Goal: Transaction & Acquisition: Purchase product/service

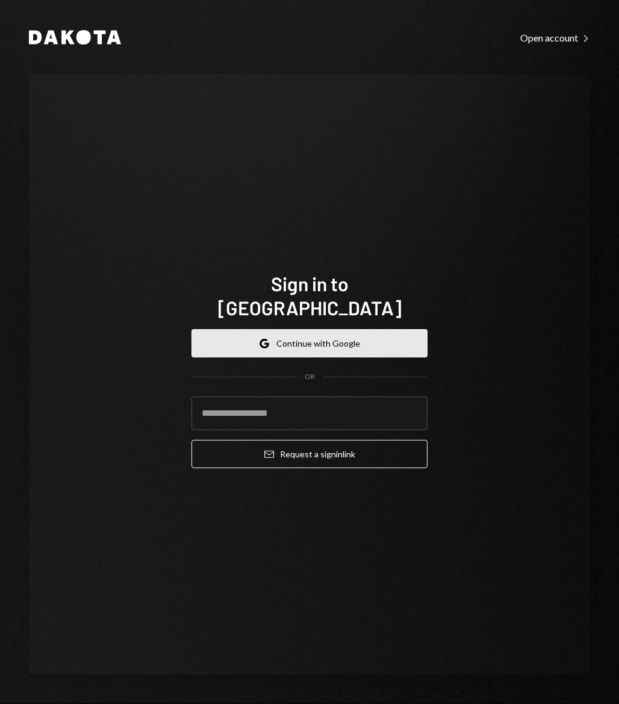
click at [344, 329] on button "Google Continue with Google" at bounding box center [309, 343] width 236 height 28
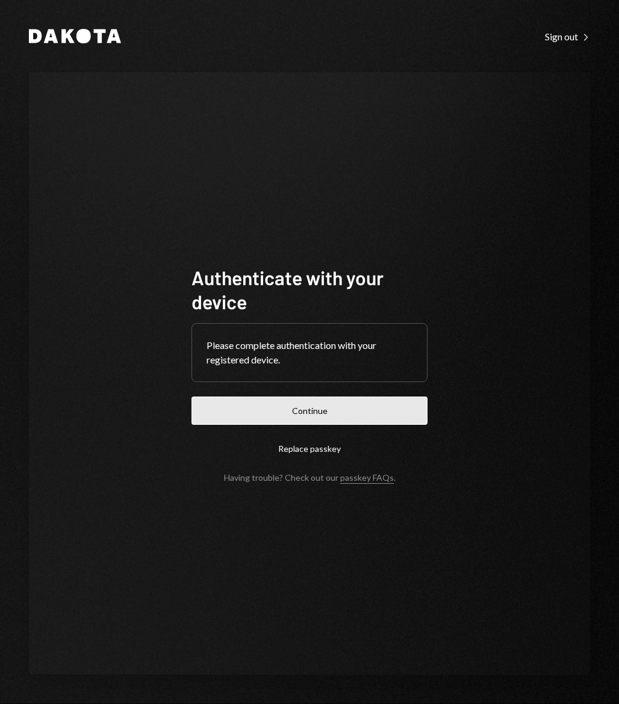
click at [332, 421] on button "Continue" at bounding box center [309, 411] width 236 height 28
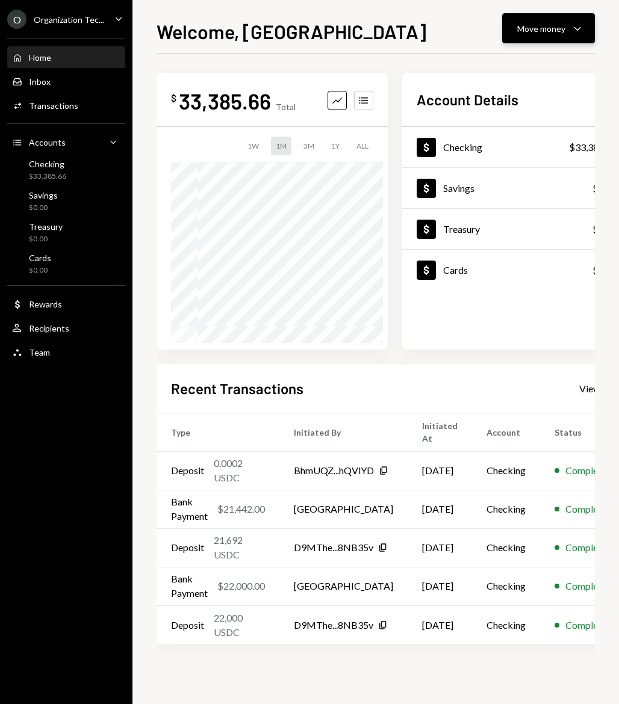
click at [521, 39] on button "Move money Caret Down" at bounding box center [548, 28] width 93 height 30
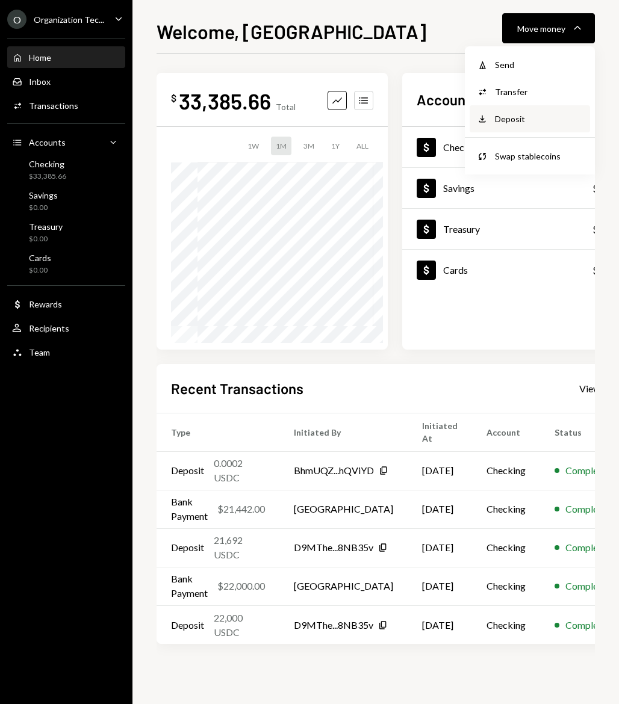
click at [516, 123] on div "Deposit" at bounding box center [539, 119] width 88 height 13
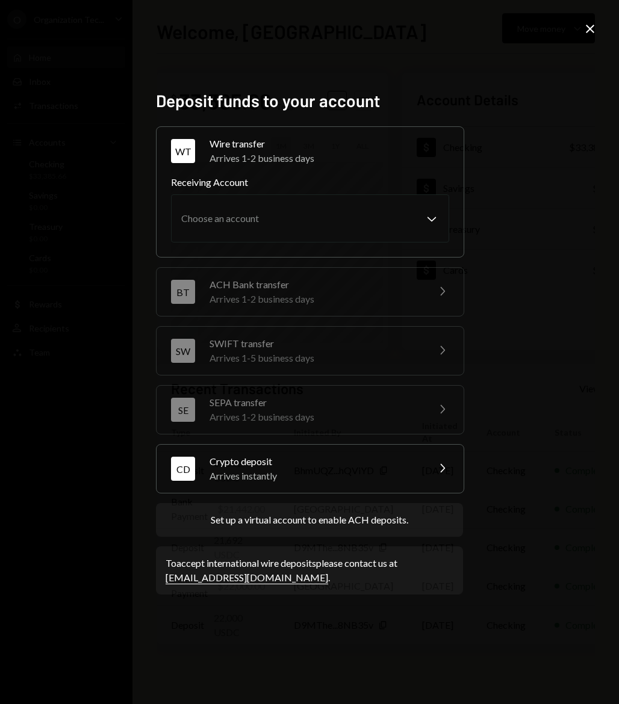
click at [346, 469] on div "Arrives instantly" at bounding box center [314, 476] width 211 height 14
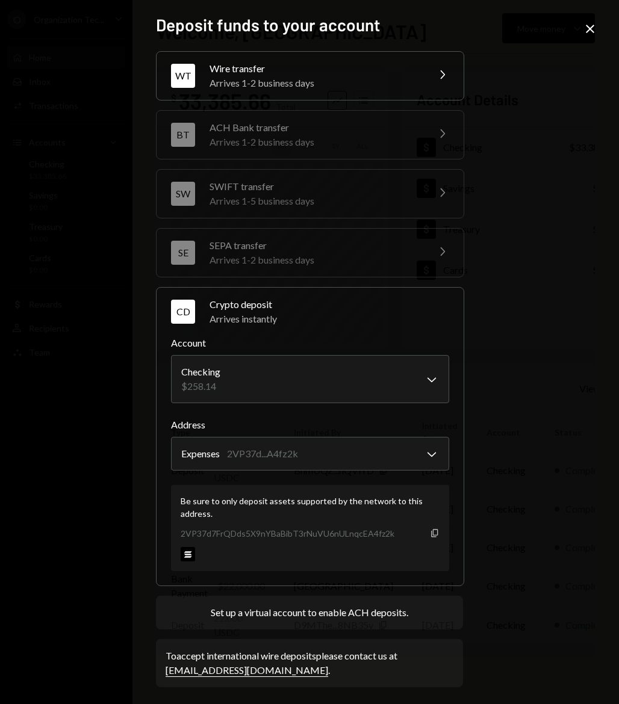
click at [432, 534] on icon "button" at bounding box center [434, 533] width 7 height 8
click at [595, 29] on icon "Close" at bounding box center [590, 29] width 14 height 14
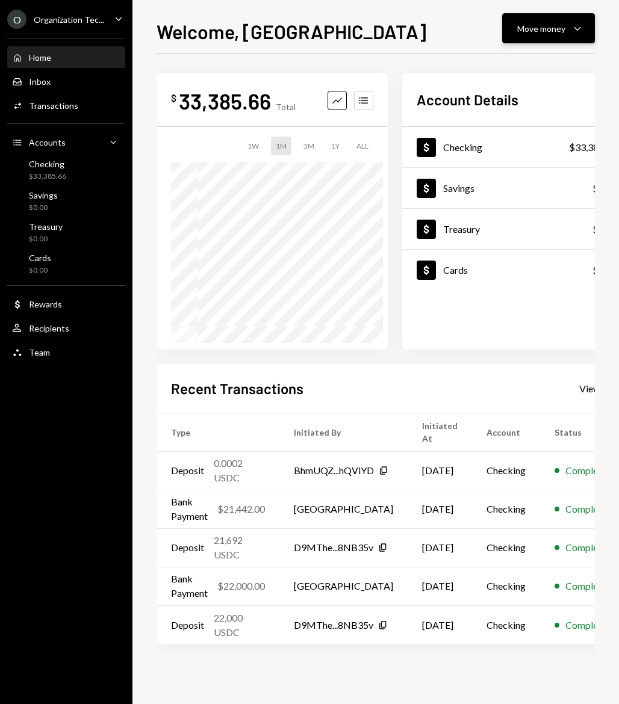
click at [555, 26] on div "Move money" at bounding box center [541, 28] width 48 height 13
click at [498, 62] on div "Send" at bounding box center [539, 64] width 88 height 13
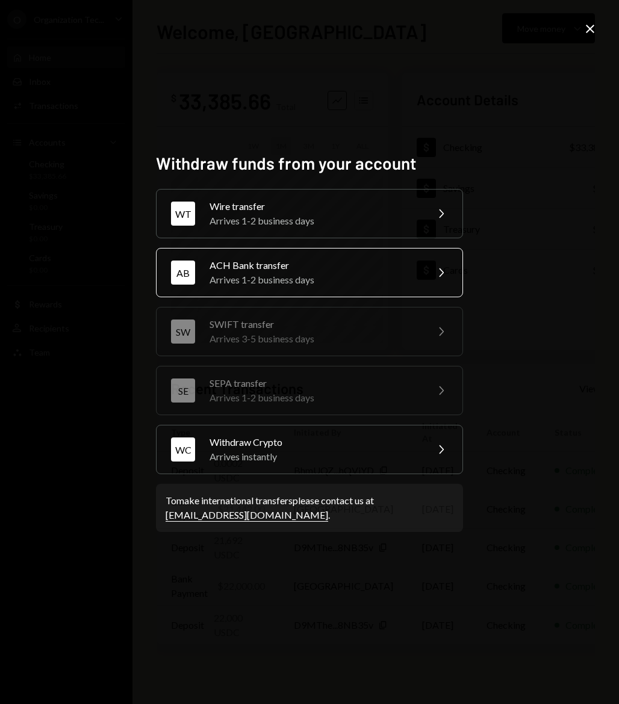
click at [294, 270] on div "ACH Bank transfer" at bounding box center [313, 265] width 209 height 14
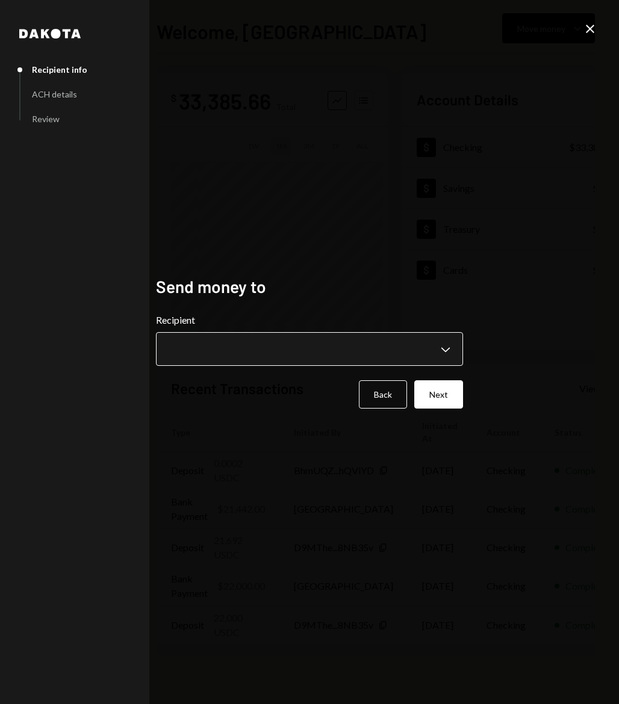
click at [238, 337] on body "**********" at bounding box center [309, 352] width 619 height 704
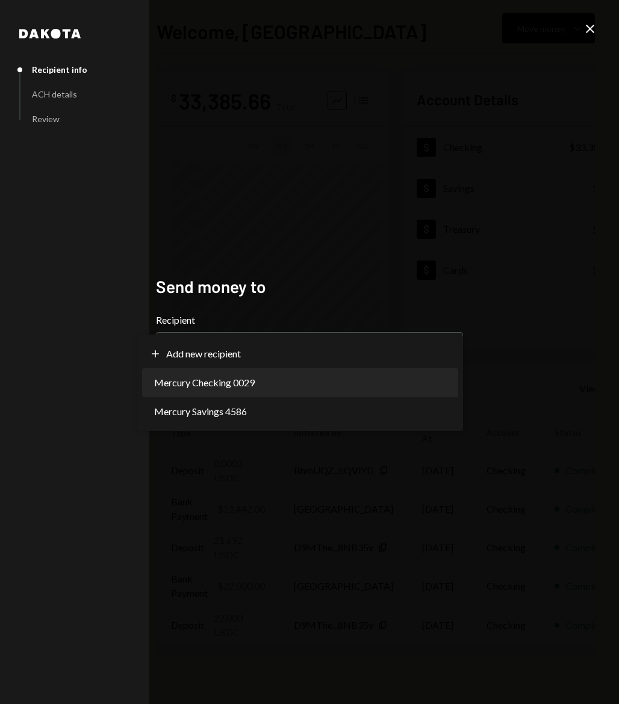
select select "**********"
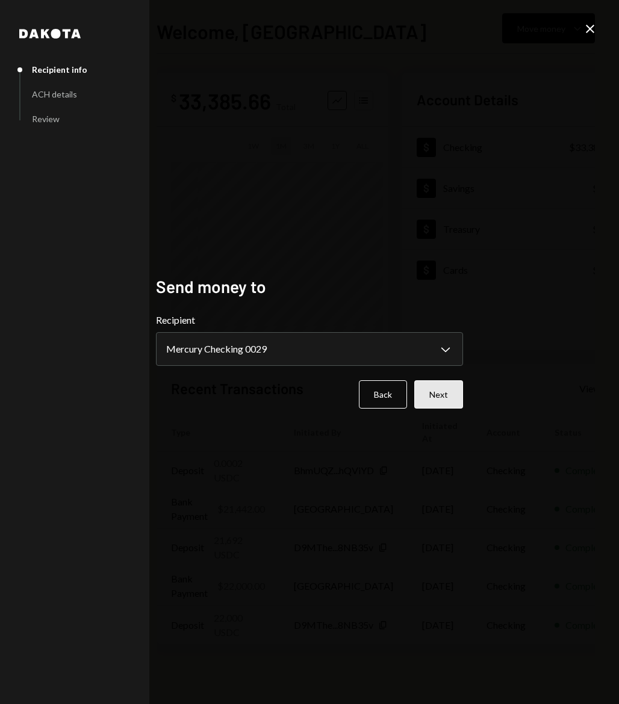
click at [438, 391] on button "Next" at bounding box center [438, 394] width 49 height 28
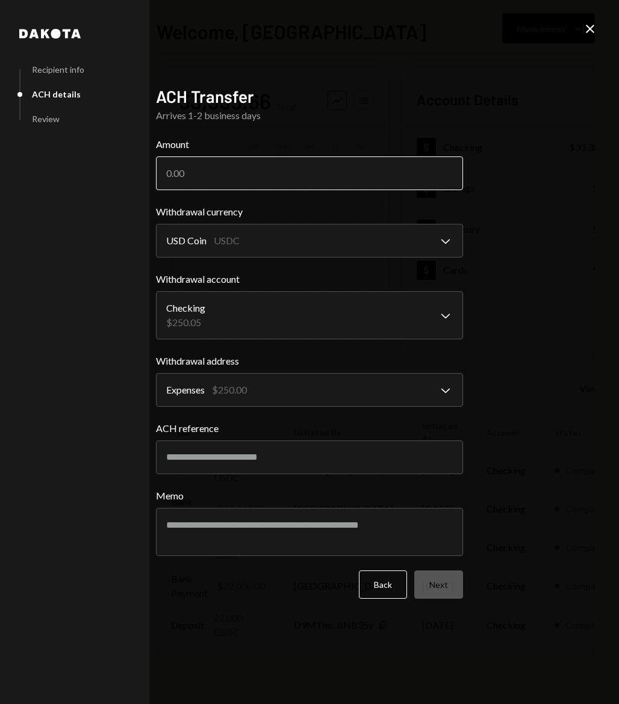
click at [256, 171] on input "Amount" at bounding box center [309, 173] width 307 height 34
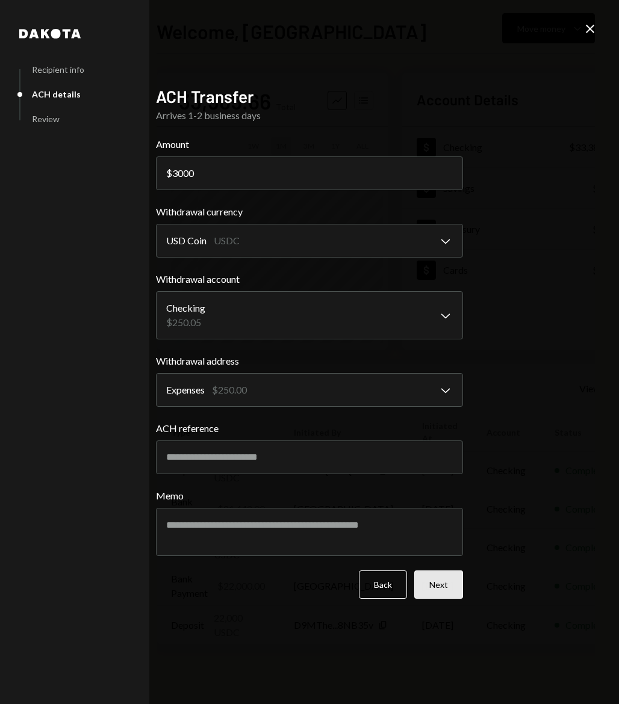
type input "3000"
click at [447, 592] on button "Next" at bounding box center [438, 585] width 49 height 28
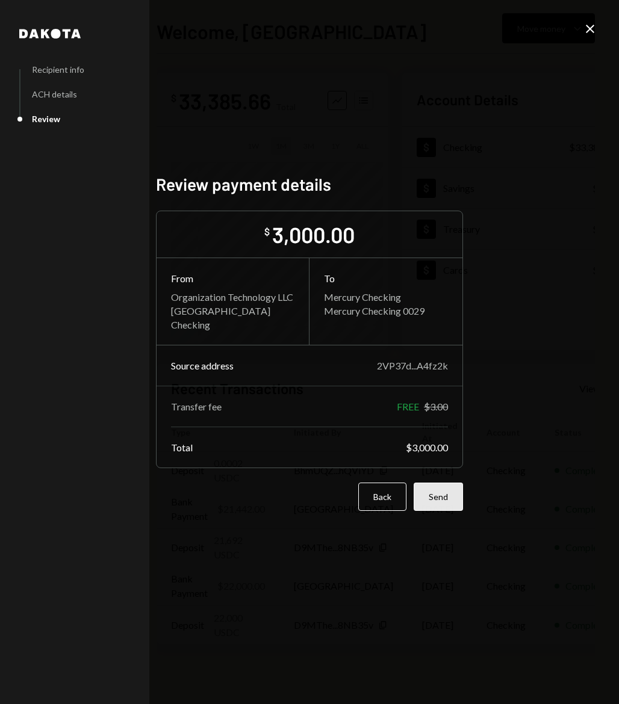
click at [443, 500] on button "Send" at bounding box center [437, 497] width 49 height 28
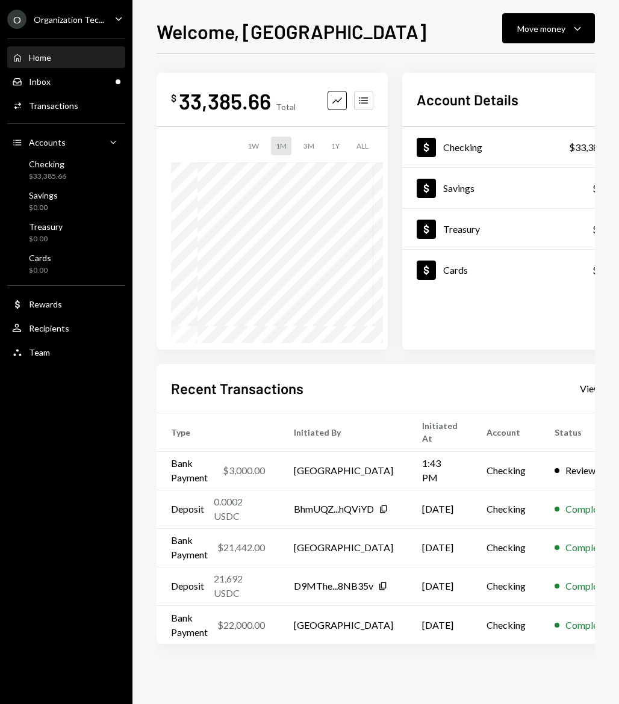
click at [410, 372] on div "Recent Transactions View all Type Initiated By Initiated At Account Status Bank…" at bounding box center [391, 504] width 470 height 280
click at [57, 87] on div "Inbox Inbox" at bounding box center [66, 82] width 108 height 20
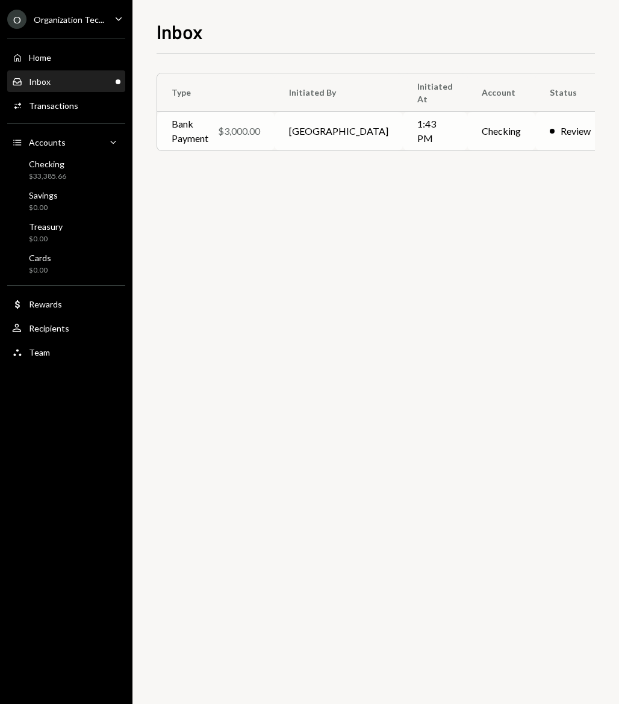
click at [208, 128] on div "Bank Payment" at bounding box center [190, 131] width 37 height 29
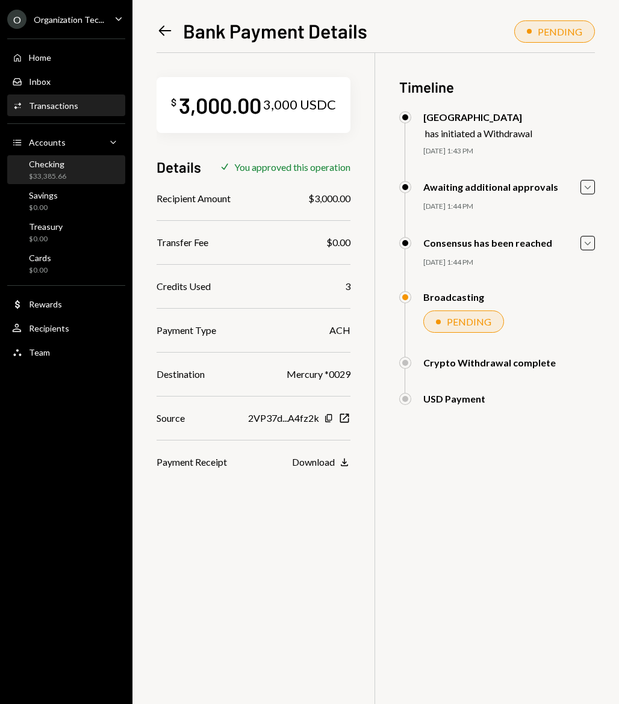
click at [52, 163] on div "Checking" at bounding box center [47, 164] width 37 height 10
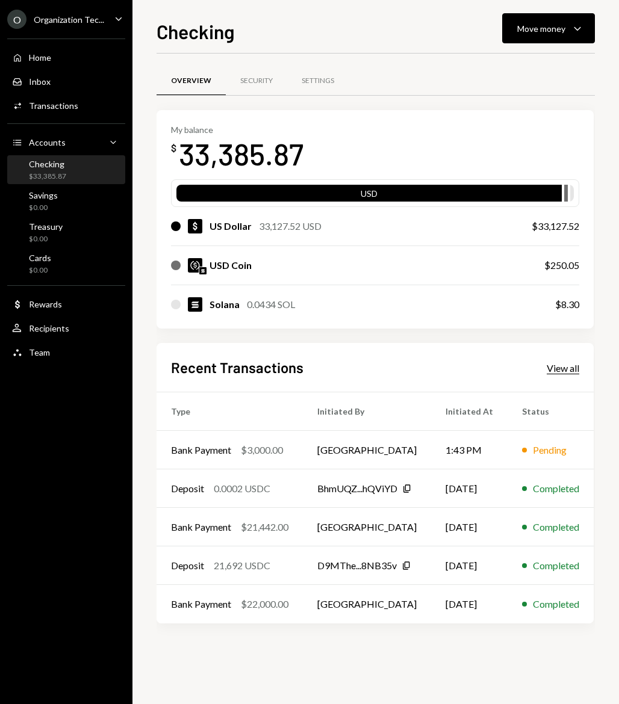
click at [567, 368] on div "View all" at bounding box center [562, 368] width 32 height 12
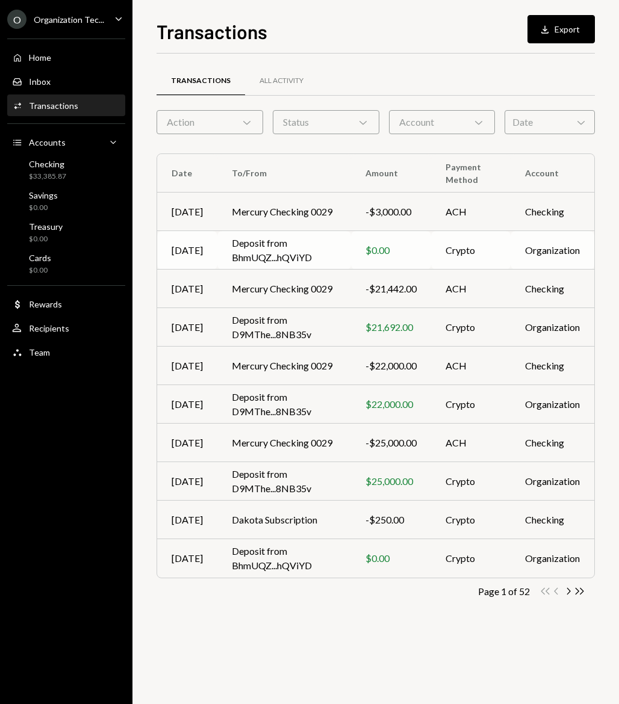
click at [356, 252] on td "$0.00" at bounding box center [391, 250] width 80 height 39
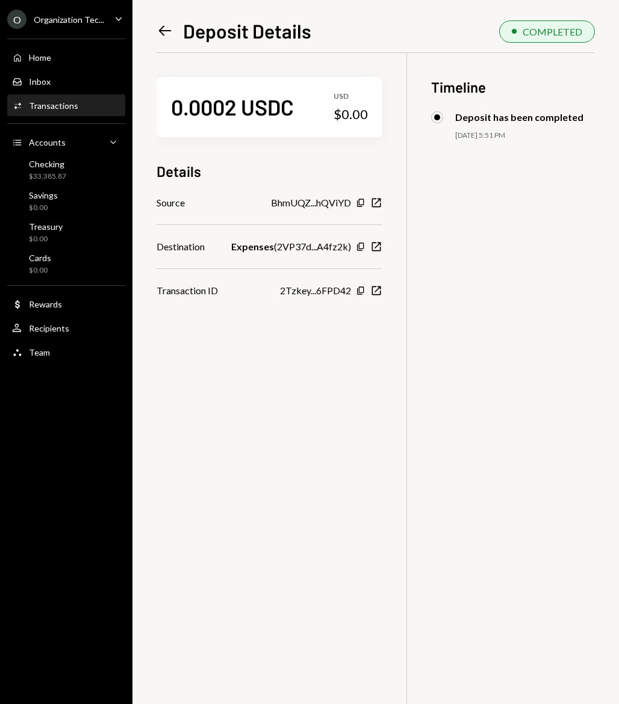
click at [165, 28] on icon "Left Arrow" at bounding box center [164, 30] width 17 height 17
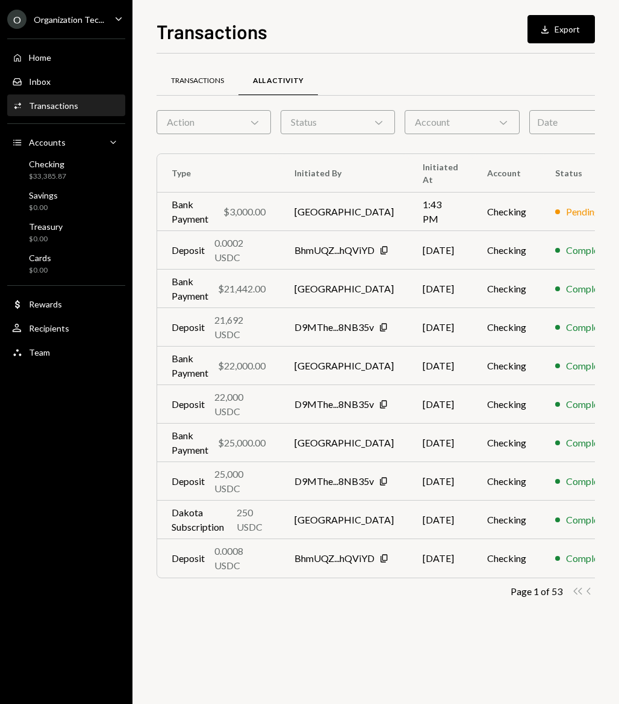
click at [205, 81] on div "Transactions" at bounding box center [197, 81] width 53 height 10
click at [30, 45] on div "Home Home Inbox Inbox Activities Transactions Accounts Accounts Caret Down Chec…" at bounding box center [66, 198] width 132 height 334
click at [34, 56] on div "Home" at bounding box center [40, 57] width 22 height 10
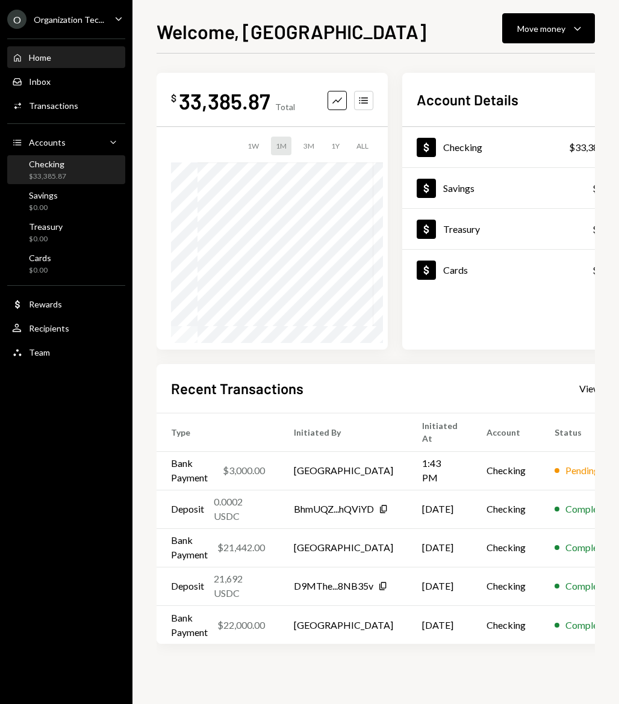
click at [50, 174] on div "$33,385.87" at bounding box center [47, 177] width 37 height 10
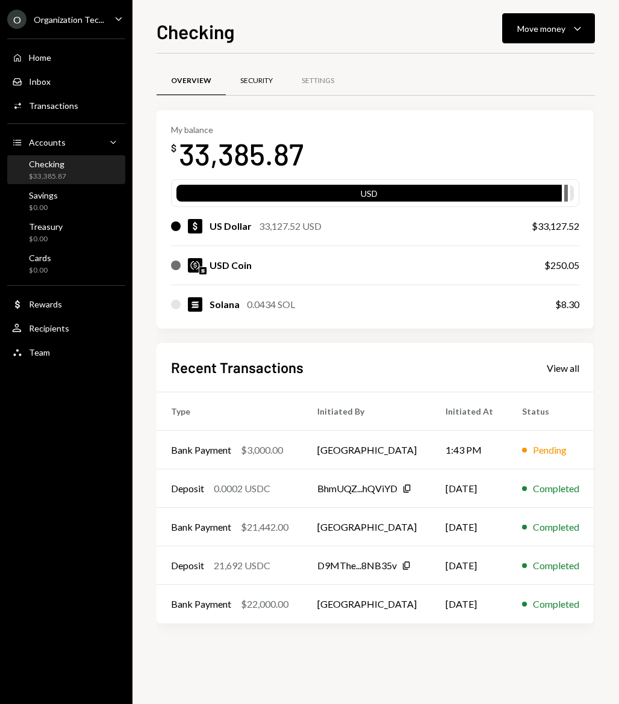
click at [273, 82] on div "Security" at bounding box center [256, 81] width 61 height 29
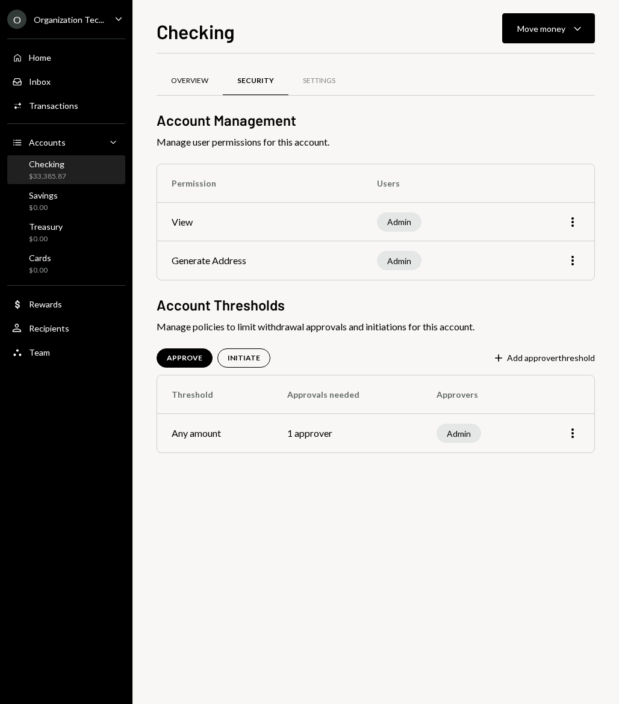
click at [199, 82] on div "Overview" at bounding box center [189, 81] width 37 height 10
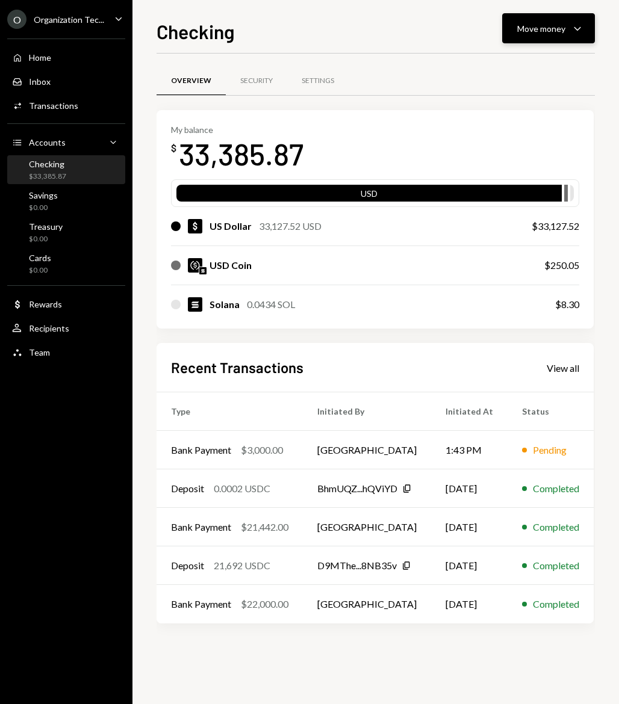
click at [565, 25] on div "Move money Caret Down" at bounding box center [548, 28] width 63 height 14
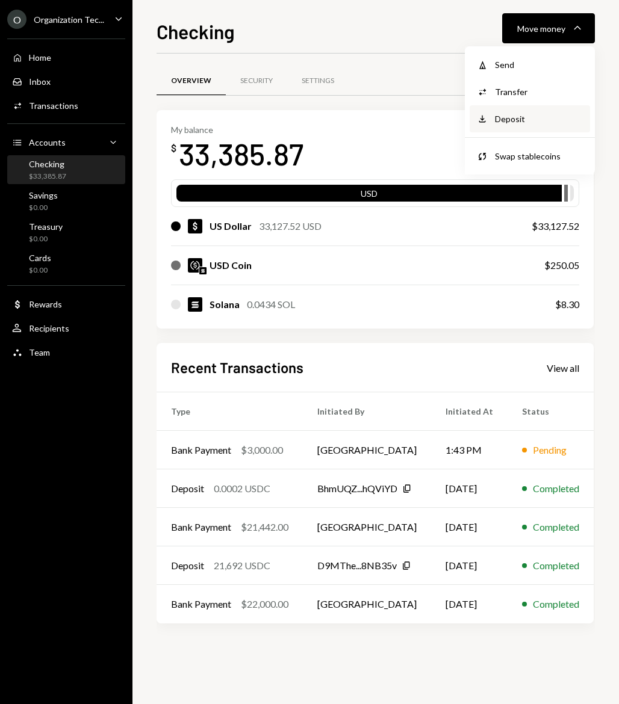
click at [492, 112] on div "Deposit Deposit" at bounding box center [529, 118] width 120 height 27
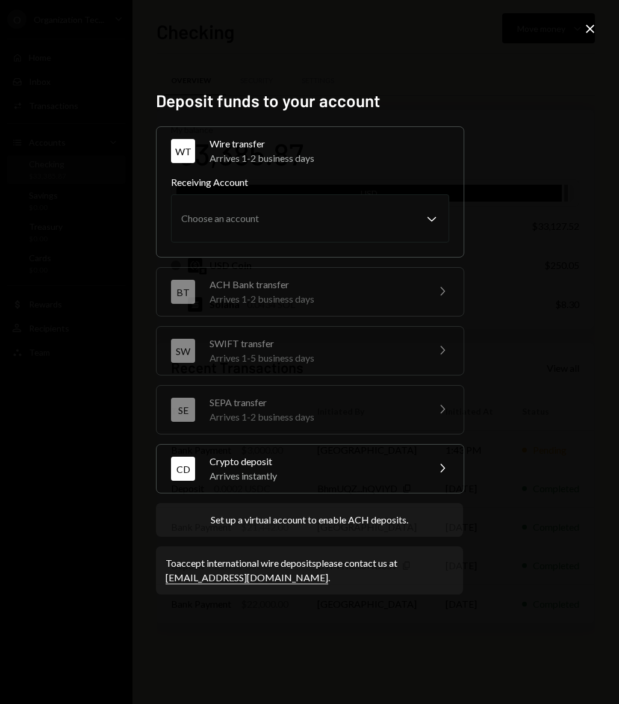
click at [305, 457] on div "Crypto deposit" at bounding box center [314, 461] width 211 height 14
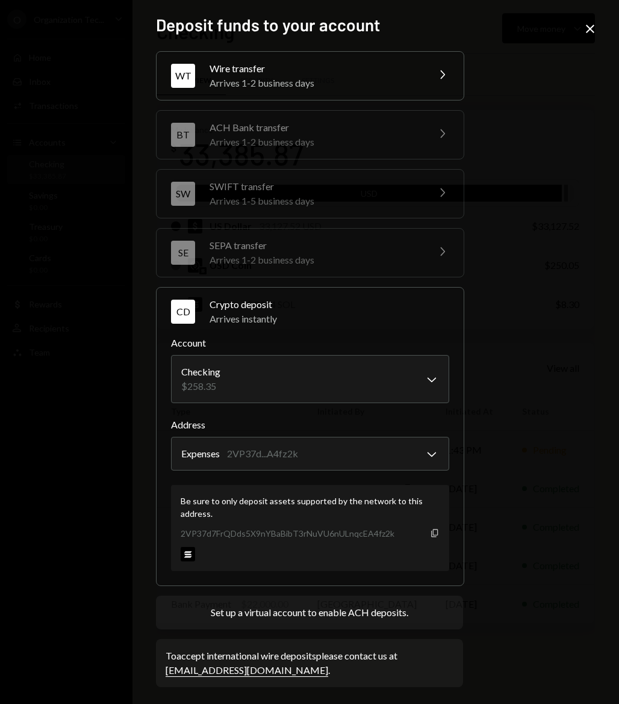
click at [431, 533] on icon "Copy" at bounding box center [435, 533] width 10 height 10
click at [595, 23] on icon "Close" at bounding box center [590, 29] width 14 height 14
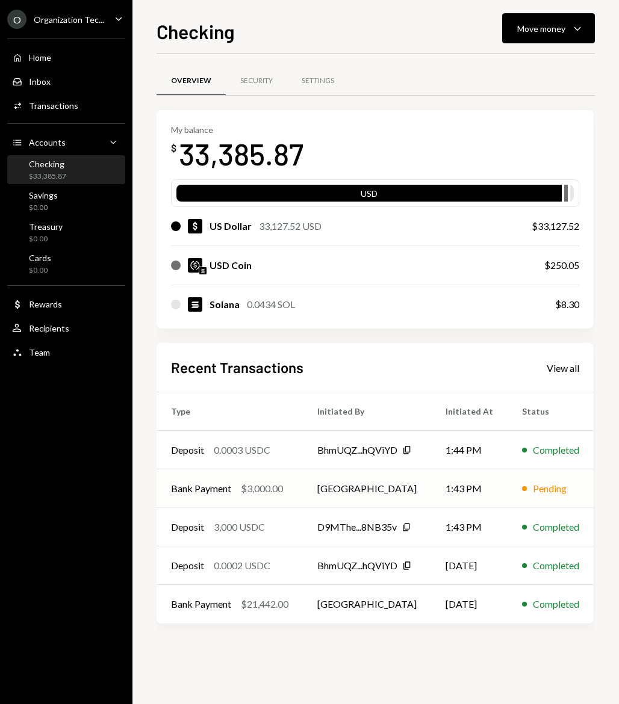
click at [314, 493] on td "[GEOGRAPHIC_DATA]" at bounding box center [367, 488] width 128 height 39
